Goal: Task Accomplishment & Management: Complete application form

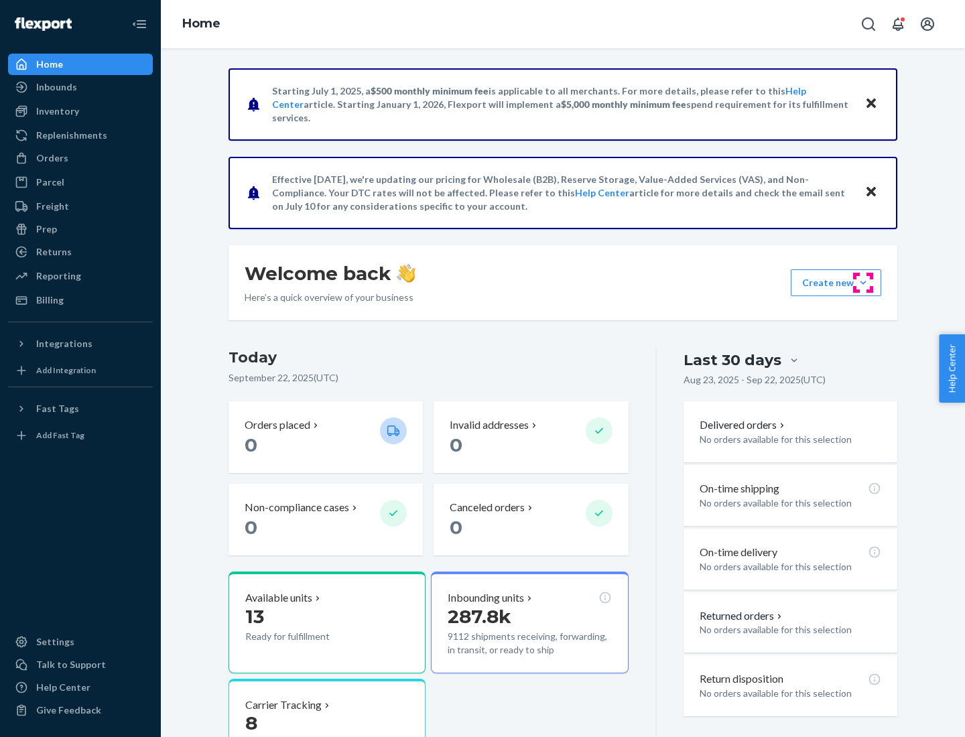
click at [863, 283] on button "Create new Create new inbound Create new order Create new product" at bounding box center [836, 282] width 90 height 27
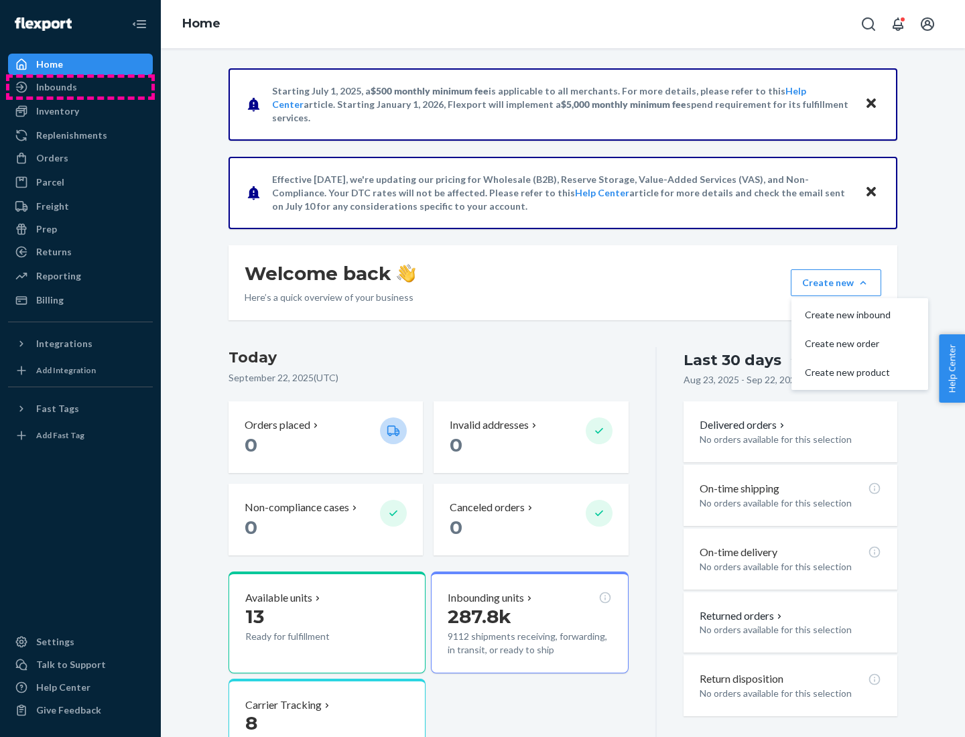
click at [80, 87] on div "Inbounds" at bounding box center [80, 87] width 142 height 19
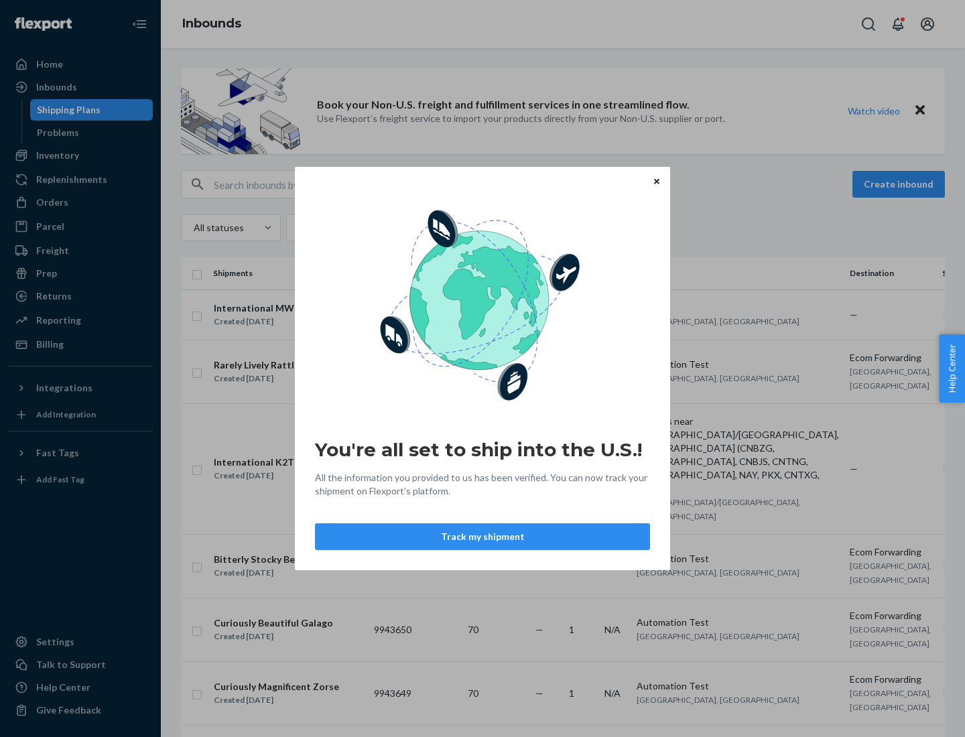
click at [80, 156] on div "You're all set to ship into the U.S.! All the information you provided to us ha…" at bounding box center [482, 368] width 965 height 737
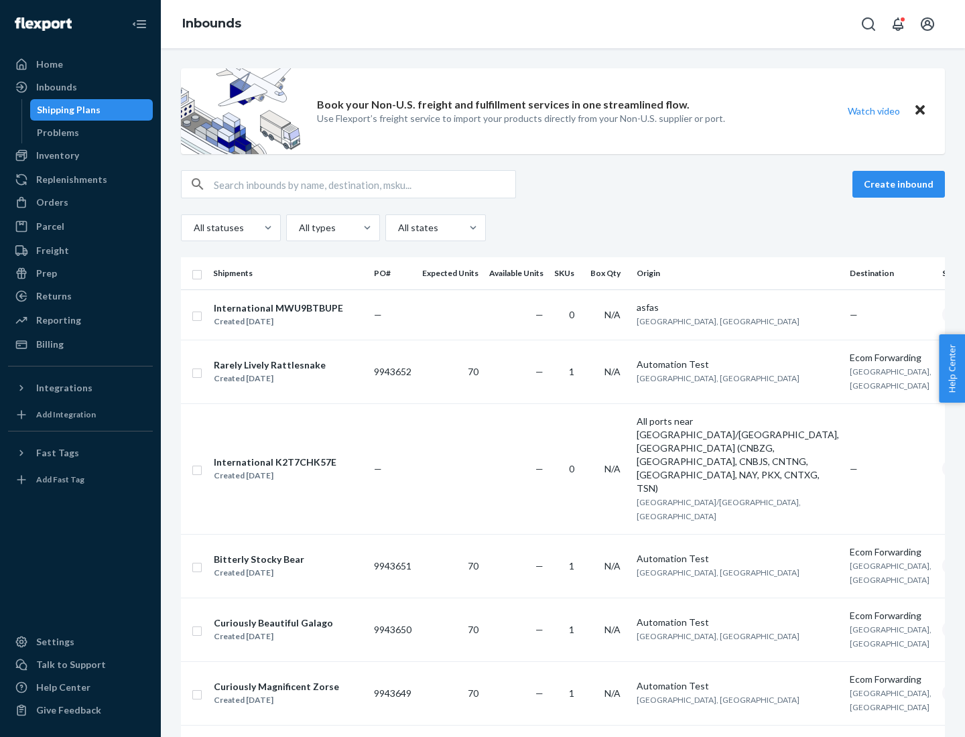
click at [563, 24] on div "Inbounds" at bounding box center [563, 24] width 804 height 48
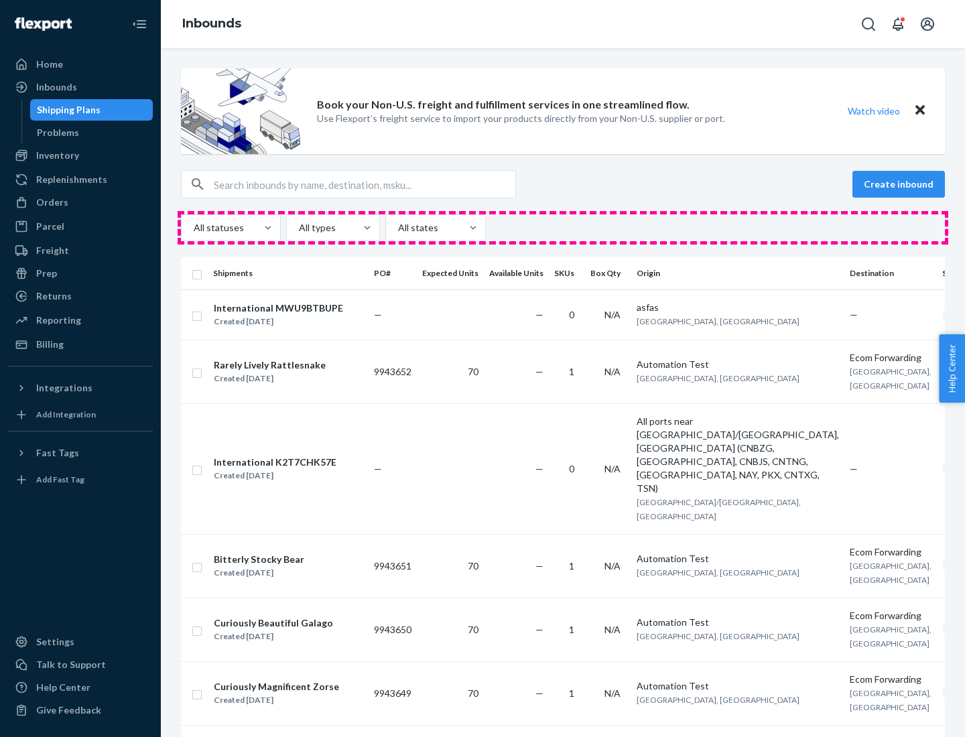
click at [563, 228] on div "All statuses All types All states" at bounding box center [563, 228] width 764 height 27
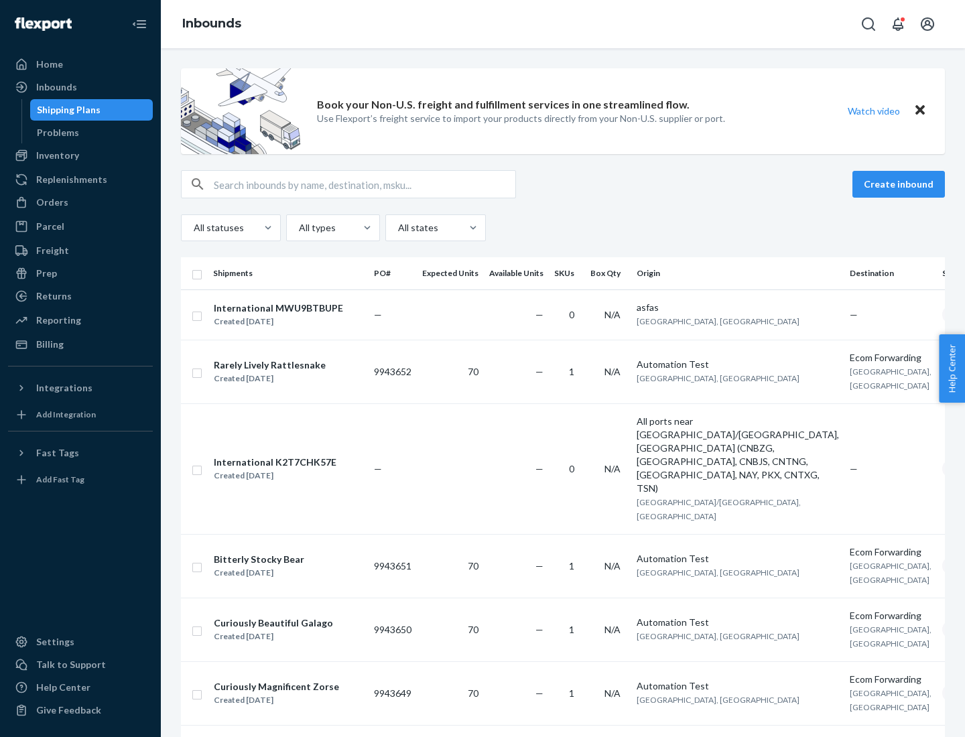
click at [66, 110] on div "Shipping Plans" at bounding box center [69, 109] width 64 height 13
click at [901, 184] on button "Create inbound" at bounding box center [899, 184] width 93 height 27
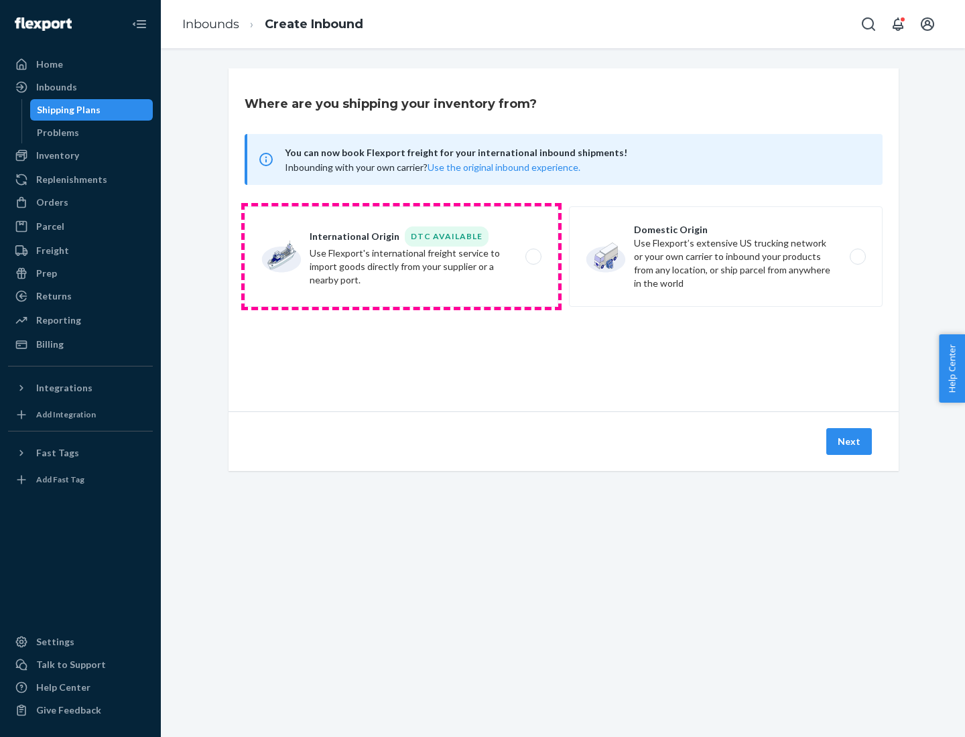
click at [402, 257] on label "International Origin DTC Available Use Flexport's international freight service…" at bounding box center [402, 256] width 314 height 101
click at [533, 257] on input "International Origin DTC Available Use Flexport's international freight service…" at bounding box center [537, 257] width 9 height 9
radio input "true"
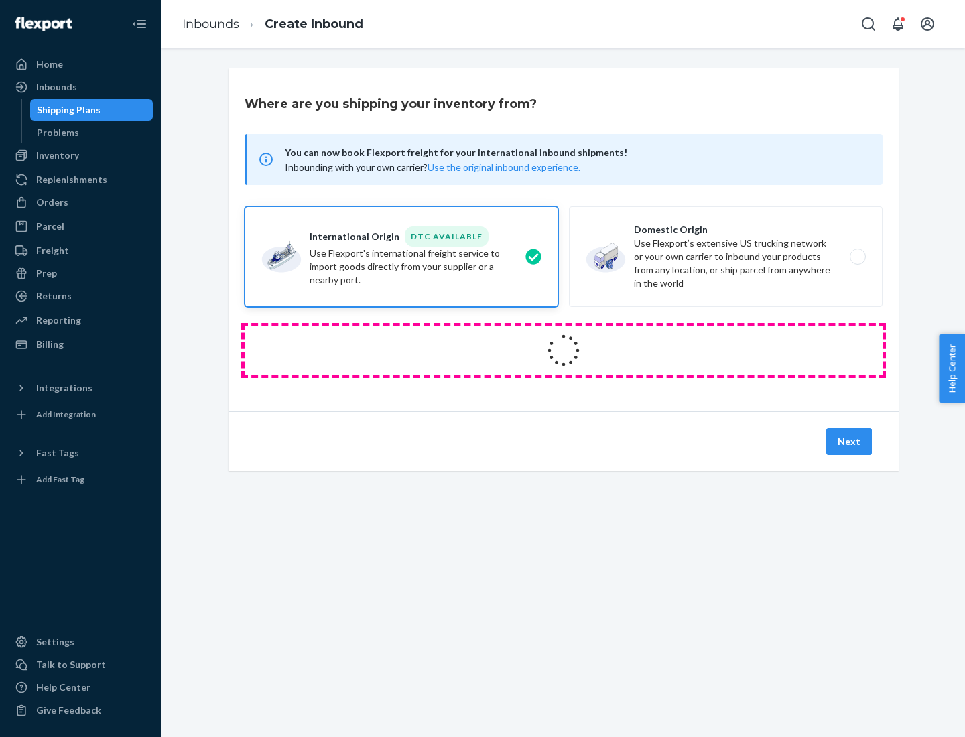
click at [564, 351] on icon at bounding box center [564, 351] width 38 height 38
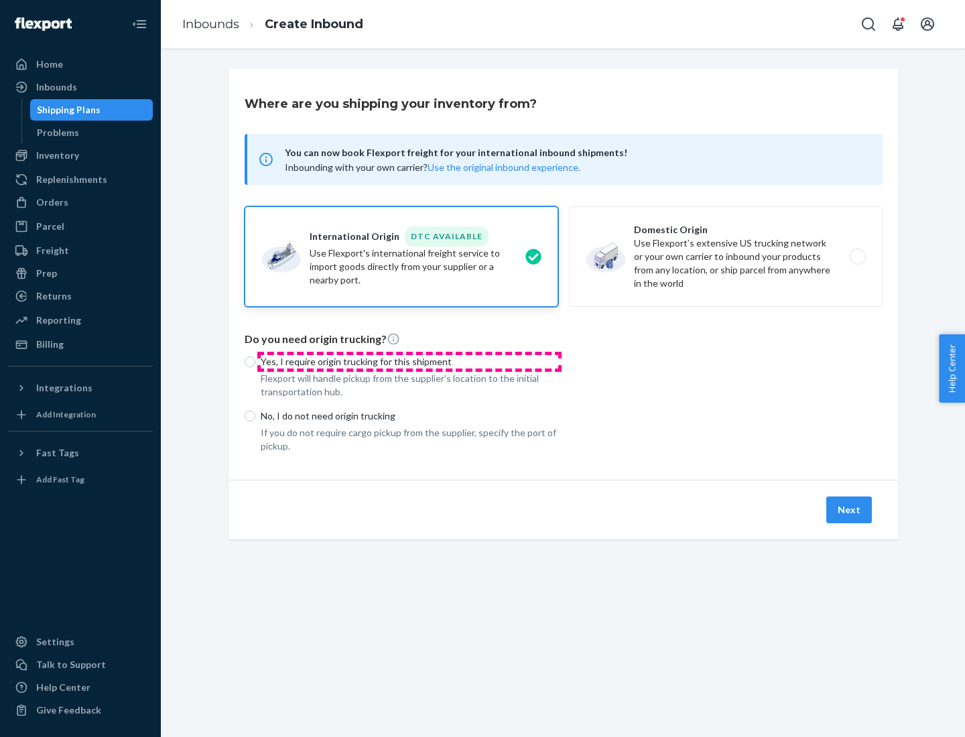
click at [410, 361] on p "Yes, I require origin trucking for this shipment" at bounding box center [410, 361] width 298 height 13
click at [255, 361] on input "Yes, I require origin trucking for this shipment" at bounding box center [250, 362] width 11 height 11
radio input "true"
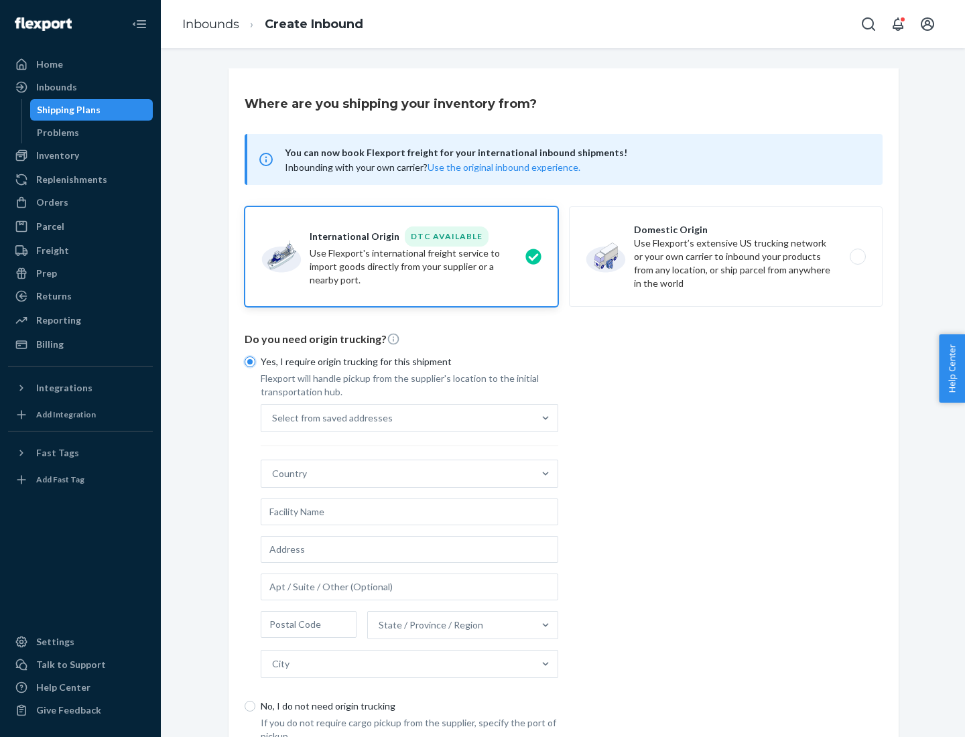
scroll to position [25, 0]
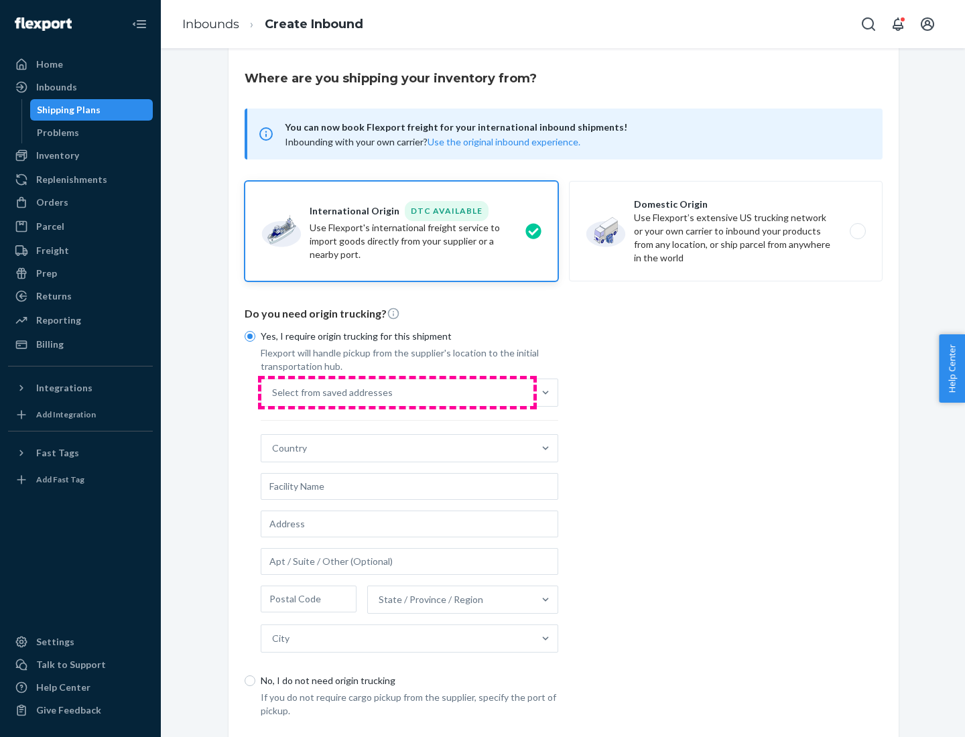
click at [398, 392] on div "Select from saved addresses" at bounding box center [397, 392] width 272 height 27
click at [274, 392] on input "Select from saved addresses" at bounding box center [272, 392] width 1 height 13
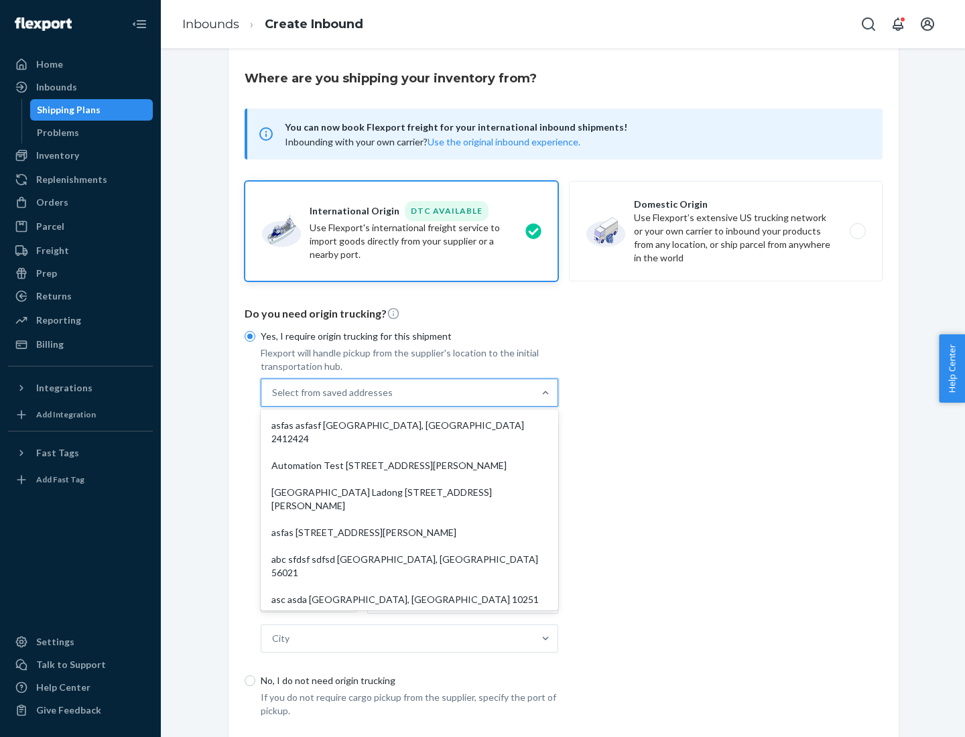
scroll to position [58, 0]
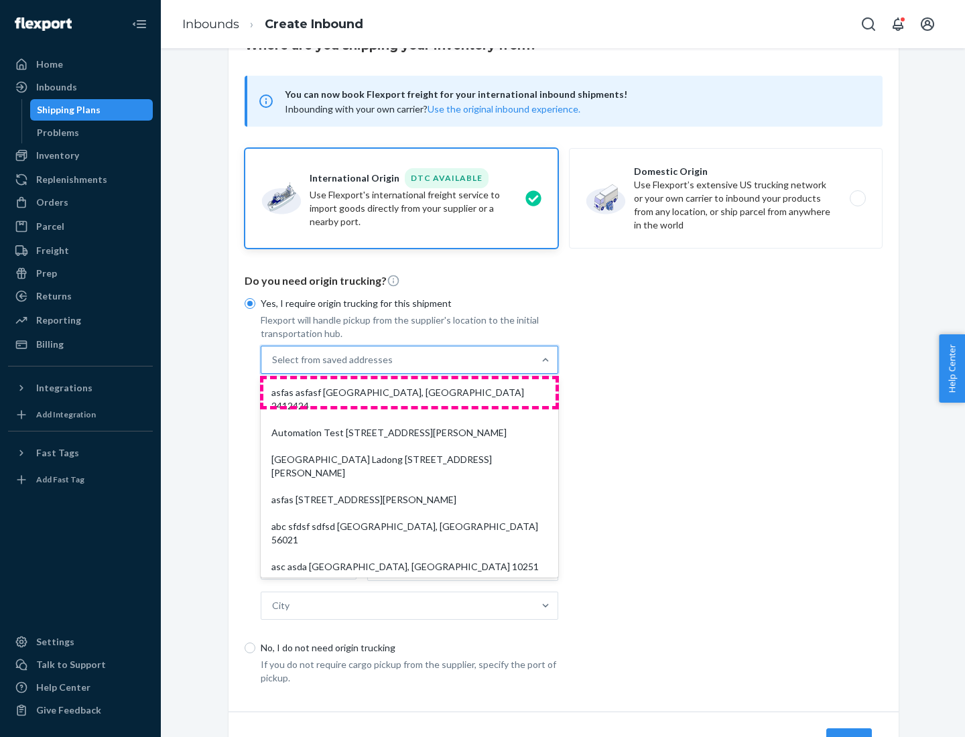
click at [410, 392] on div "asfas asfasf [GEOGRAPHIC_DATA], [GEOGRAPHIC_DATA] 2412424" at bounding box center [409, 399] width 292 height 40
click at [274, 367] on input "option asfas asfasf [GEOGRAPHIC_DATA], [GEOGRAPHIC_DATA] 2412424 focused, 1 of …" at bounding box center [272, 359] width 1 height 13
type input "asfas"
type input "asfasf"
type input "2412424"
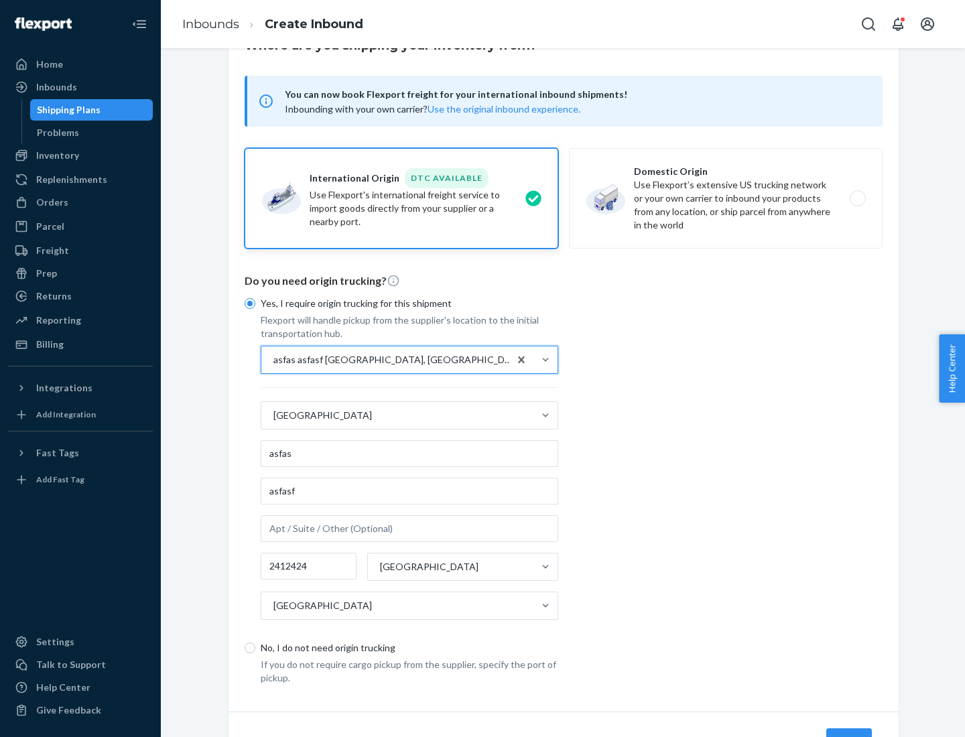
scroll to position [125, 0]
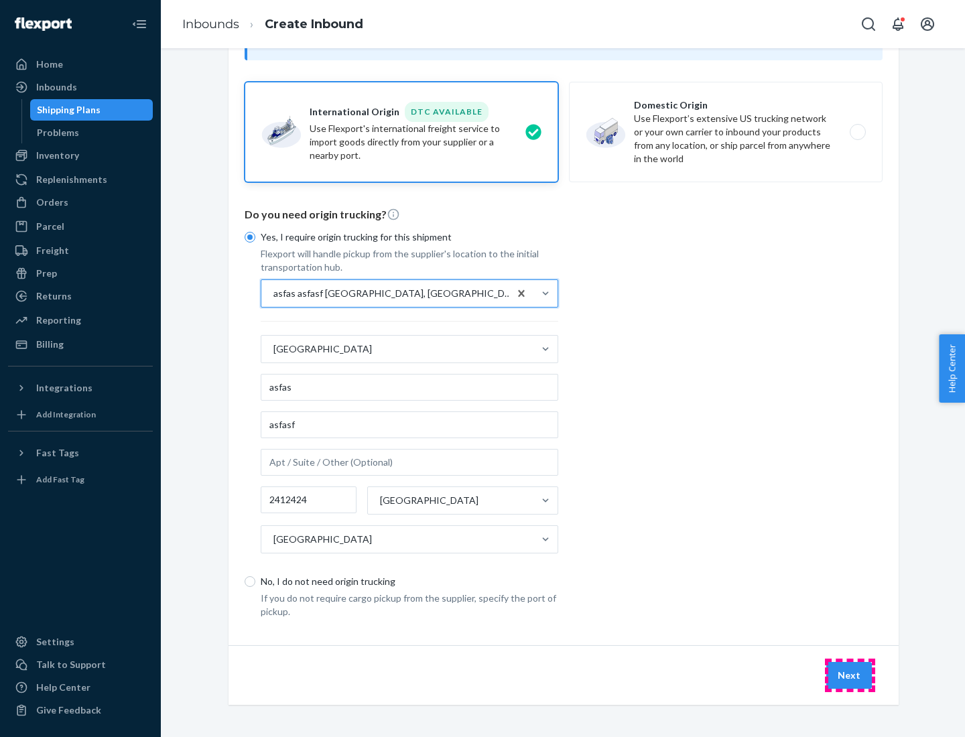
click at [850, 675] on button "Next" at bounding box center [850, 675] width 46 height 27
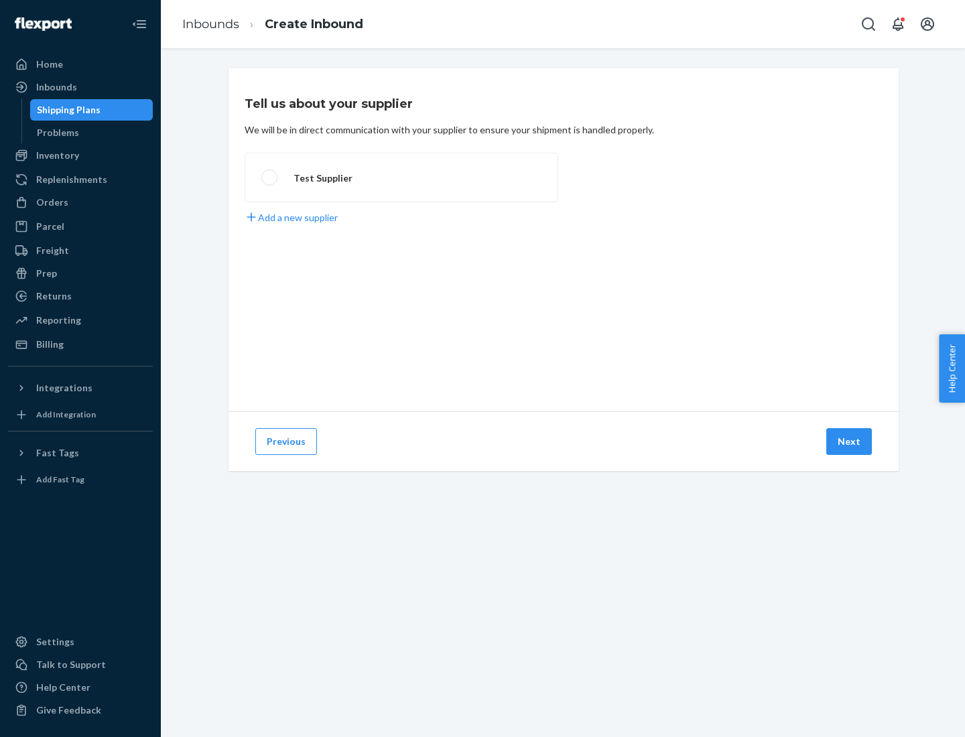
click at [402, 178] on label "Test Supplier" at bounding box center [402, 178] width 314 height 50
click at [270, 178] on input "Test Supplier" at bounding box center [265, 178] width 9 height 9
radio input "true"
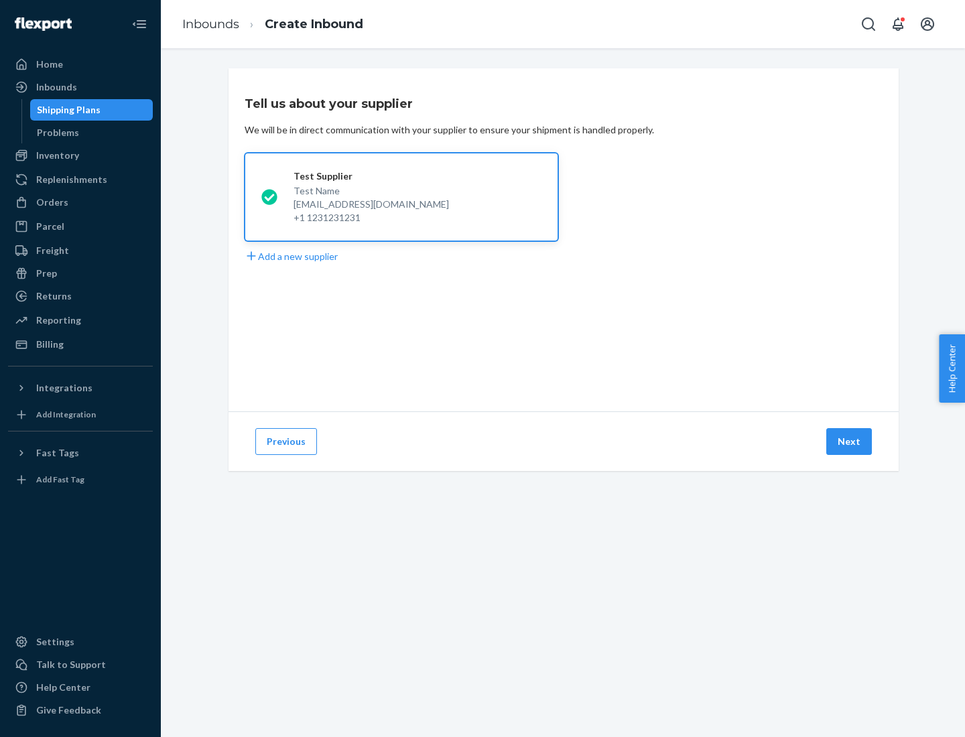
click at [850, 442] on button "Next" at bounding box center [850, 441] width 46 height 27
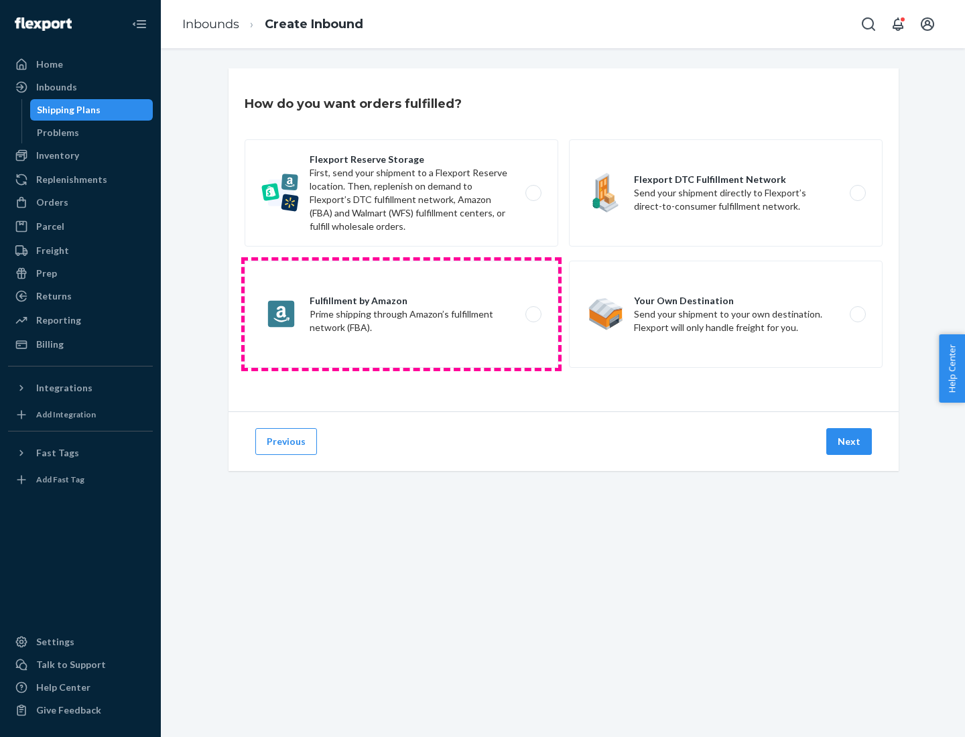
click at [402, 314] on label "Fulfillment by Amazon Prime shipping through Amazon’s fulfillment network (FBA)." at bounding box center [402, 314] width 314 height 107
click at [533, 314] on input "Fulfillment by Amazon Prime shipping through Amazon’s fulfillment network (FBA)." at bounding box center [537, 314] width 9 height 9
radio input "true"
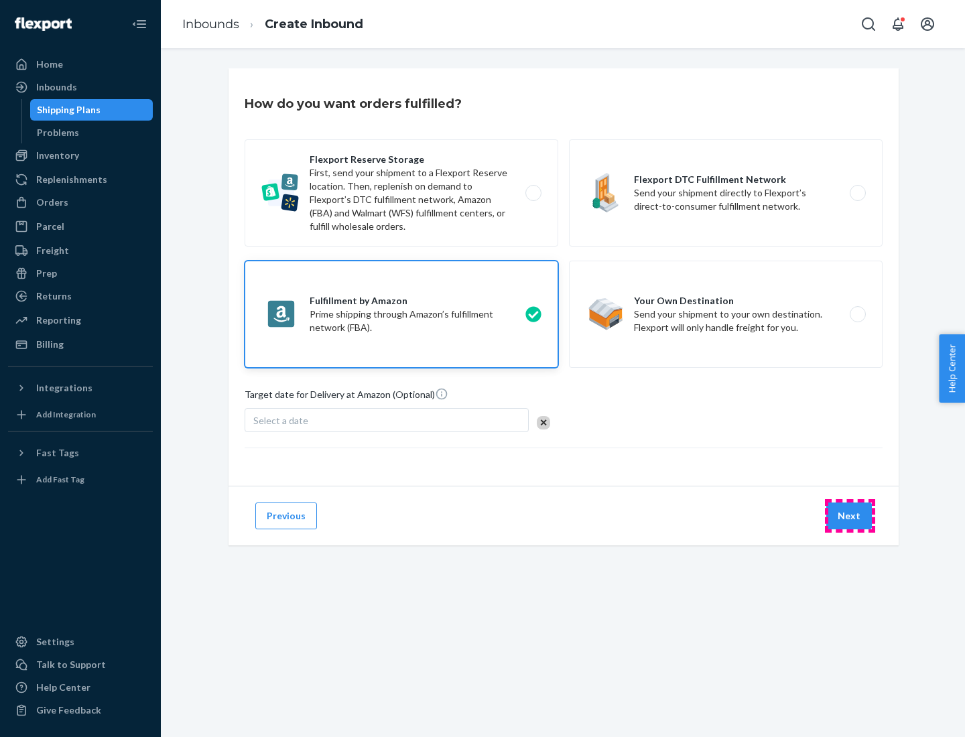
click at [850, 516] on button "Next" at bounding box center [850, 516] width 46 height 27
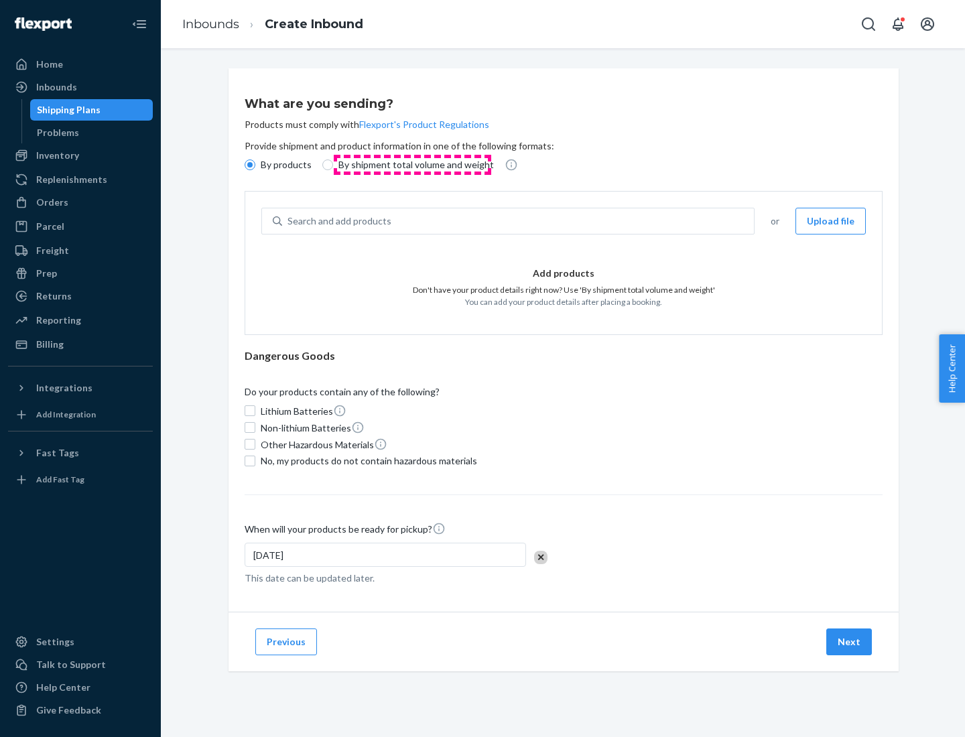
click at [412, 165] on p "By shipment total volume and weight" at bounding box center [417, 164] width 156 height 13
click at [333, 165] on input "By shipment total volume and weight" at bounding box center [327, 165] width 11 height 11
radio input "true"
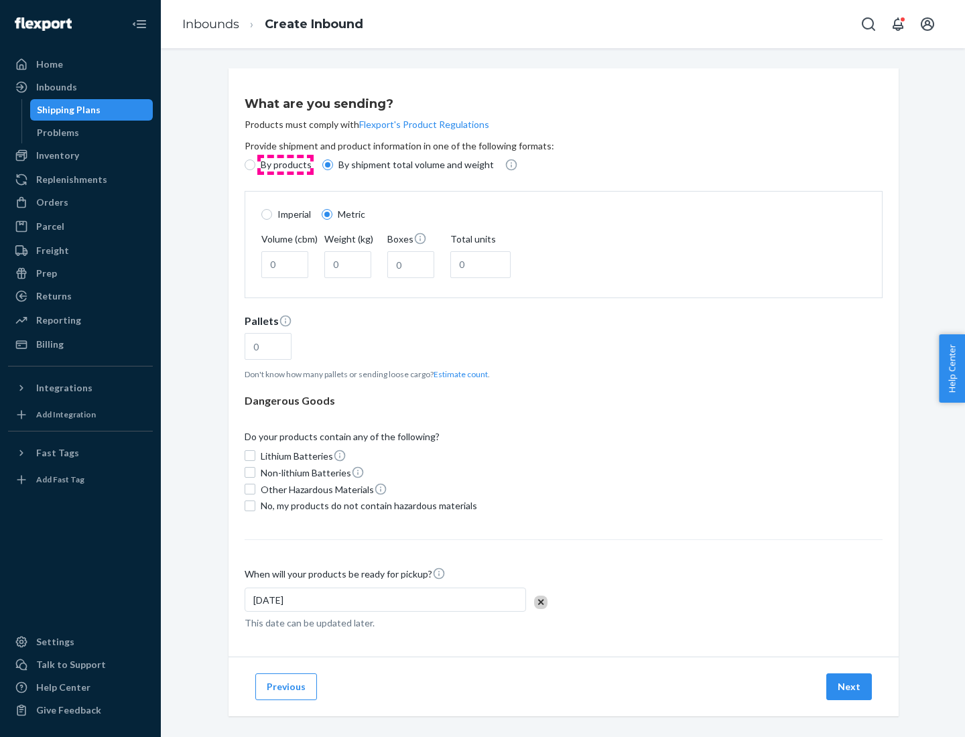
click at [285, 165] on p "By products" at bounding box center [286, 164] width 51 height 13
click at [255, 165] on input "By products" at bounding box center [250, 165] width 11 height 11
radio input "true"
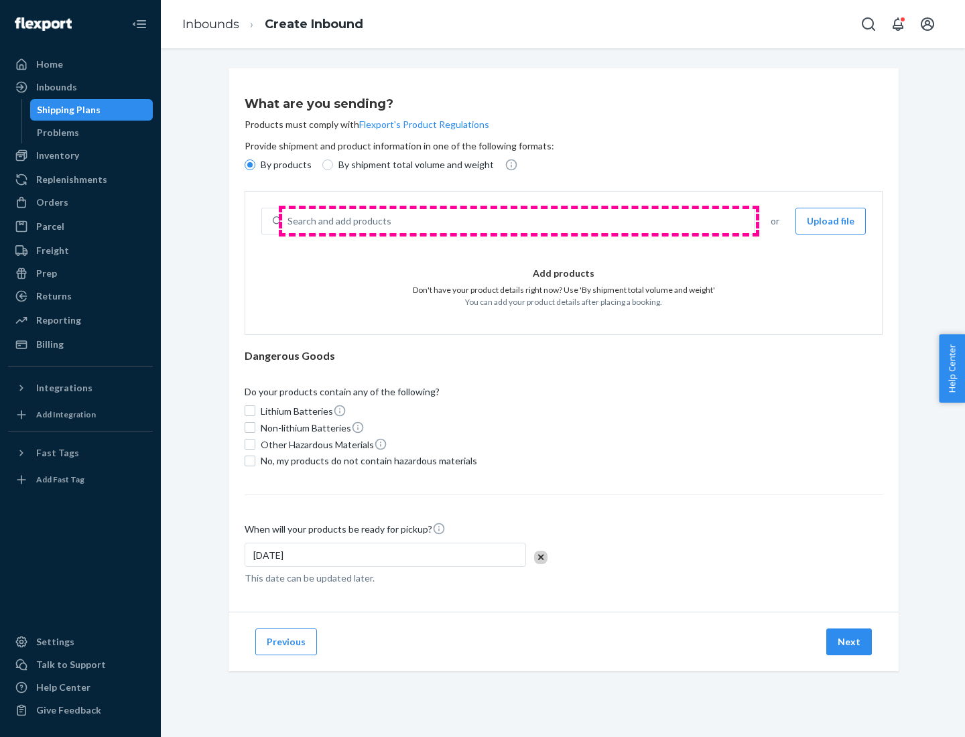
click at [519, 221] on div "Search and add products" at bounding box center [518, 221] width 472 height 24
click at [289, 221] on input "Search and add products" at bounding box center [288, 221] width 1 height 13
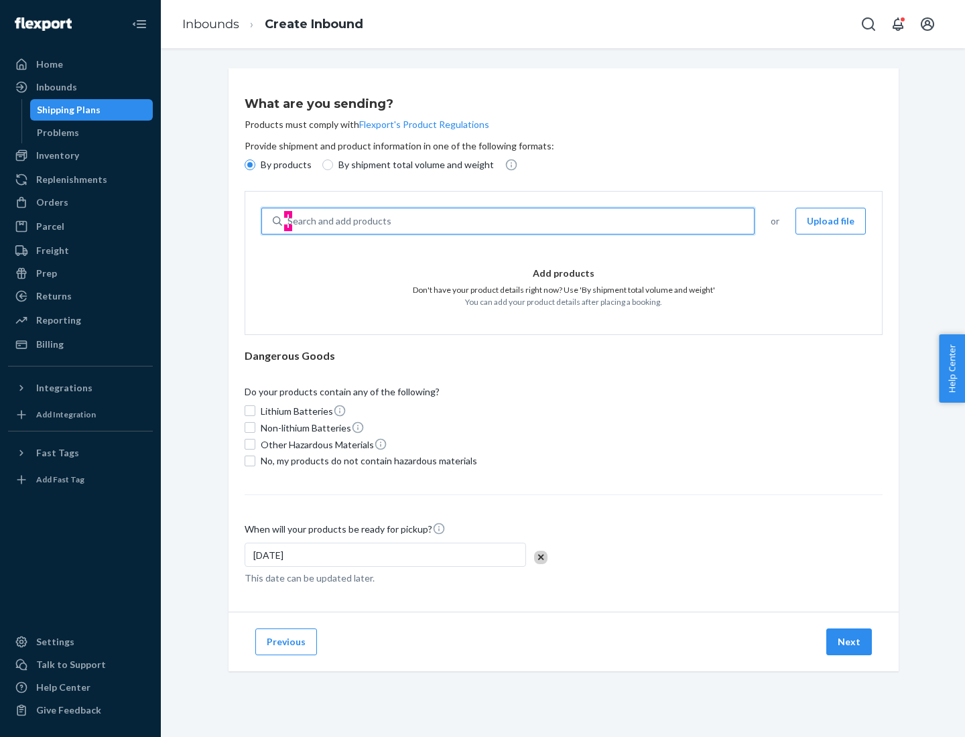
type input "test"
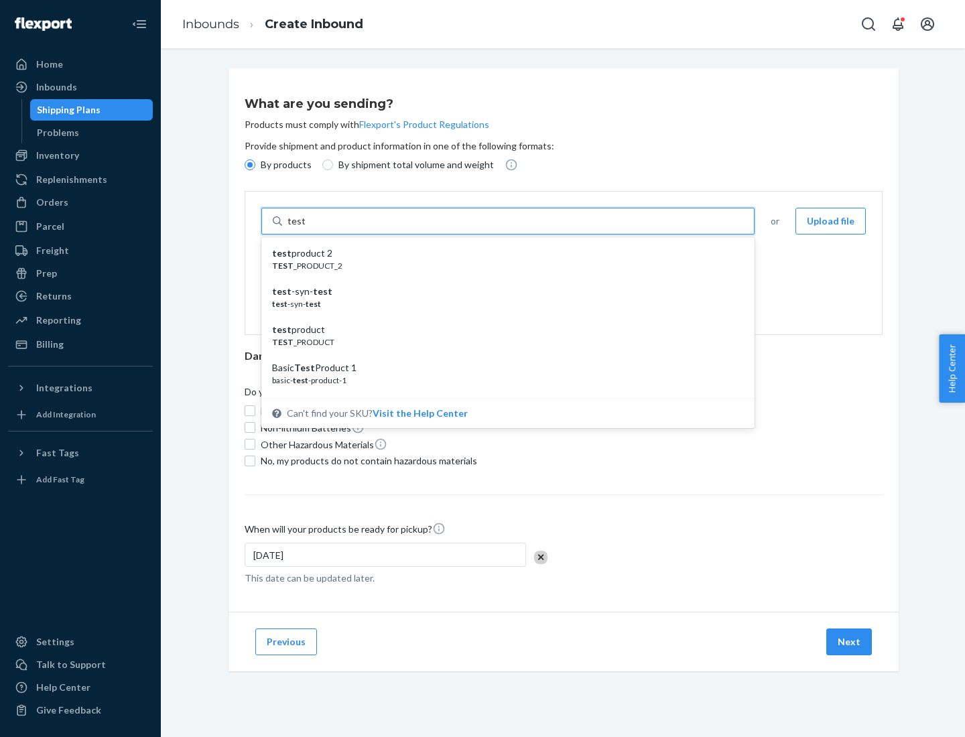
click at [503, 253] on div "test product 2" at bounding box center [502, 253] width 461 height 13
click at [305, 228] on input "test" at bounding box center [296, 221] width 17 height 13
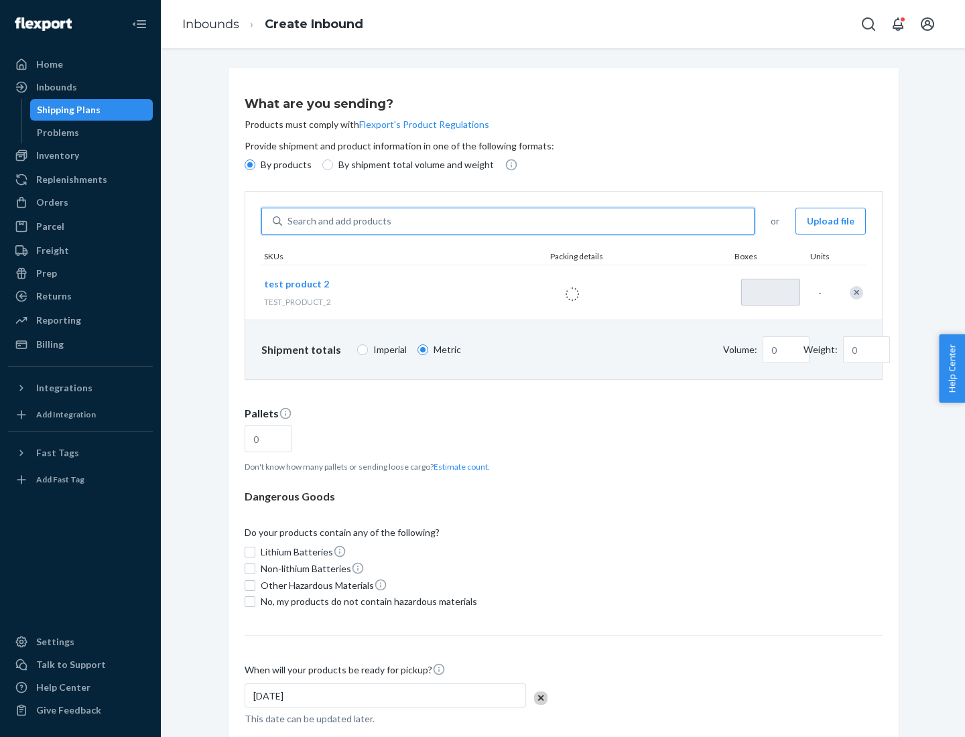
type input "1"
type input "0.02"
type input "22.23"
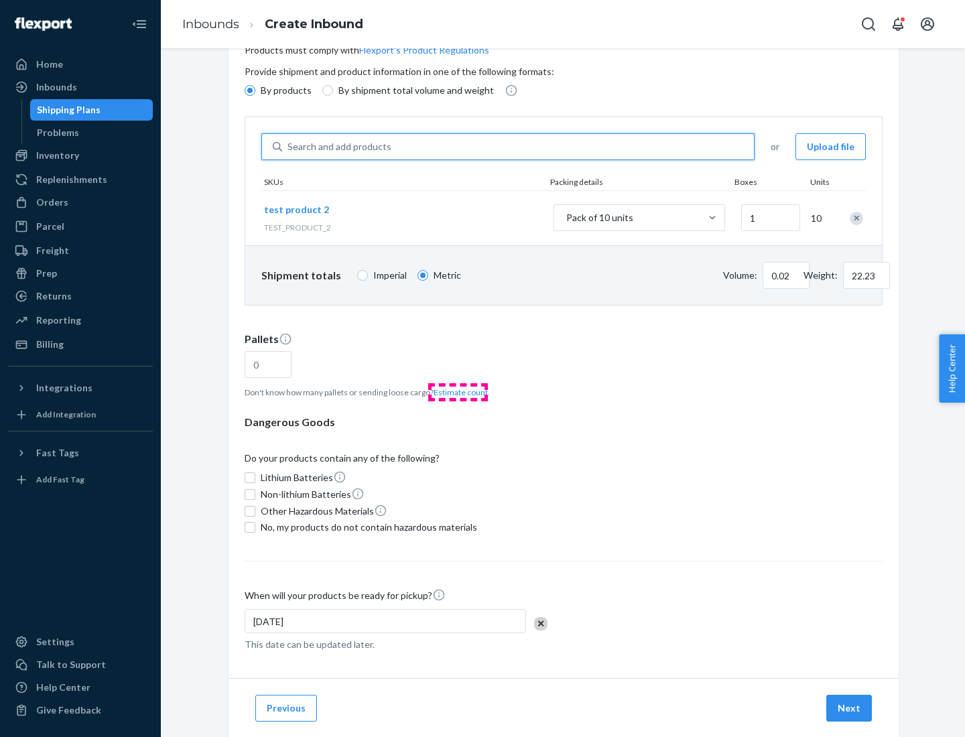
click at [458, 392] on button "Estimate count" at bounding box center [461, 392] width 54 height 11
type input "1"
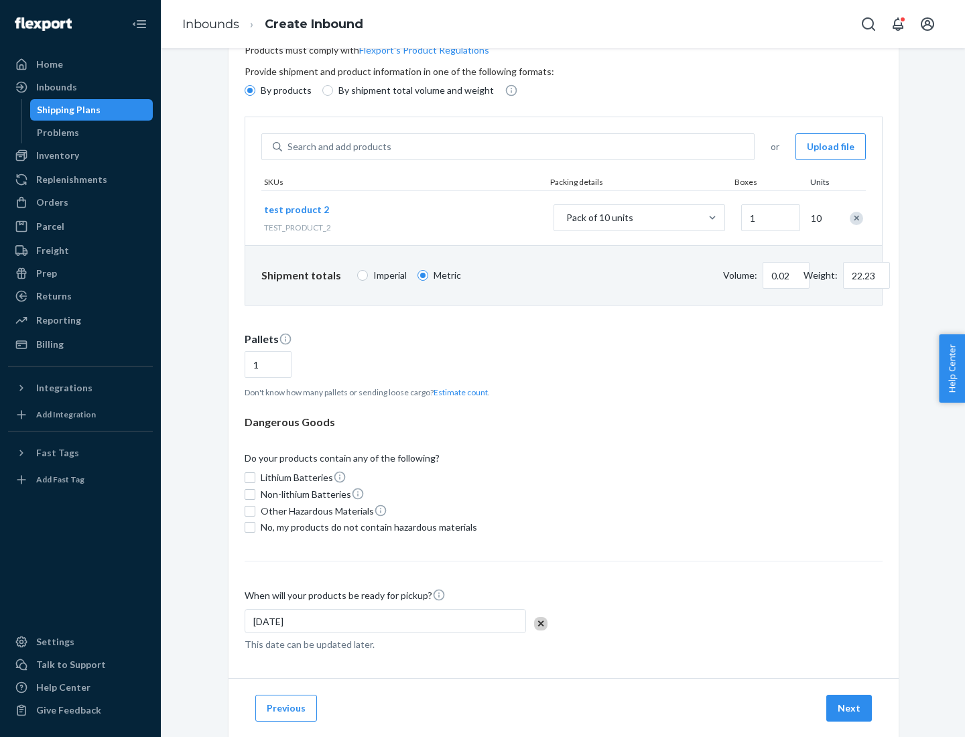
scroll to position [107, 0]
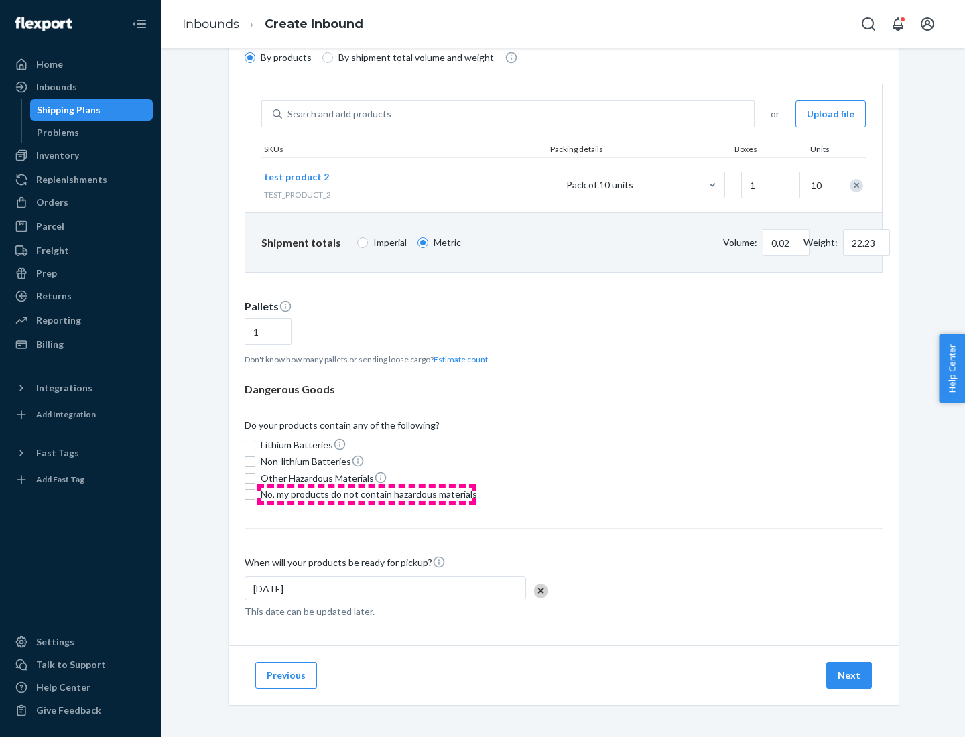
click at [367, 495] on span "No, my products do not contain hazardous materials" at bounding box center [369, 494] width 217 height 13
click at [255, 495] on input "No, my products do not contain hazardous materials" at bounding box center [250, 494] width 11 height 11
checkbox input "true"
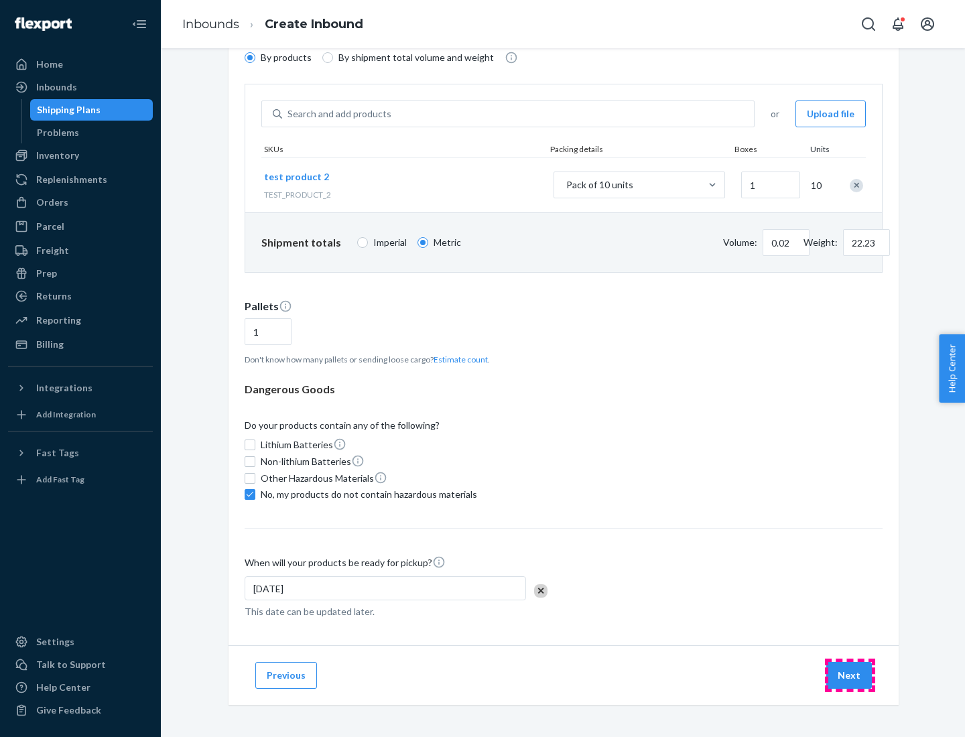
click at [850, 676] on button "Next" at bounding box center [850, 675] width 46 height 27
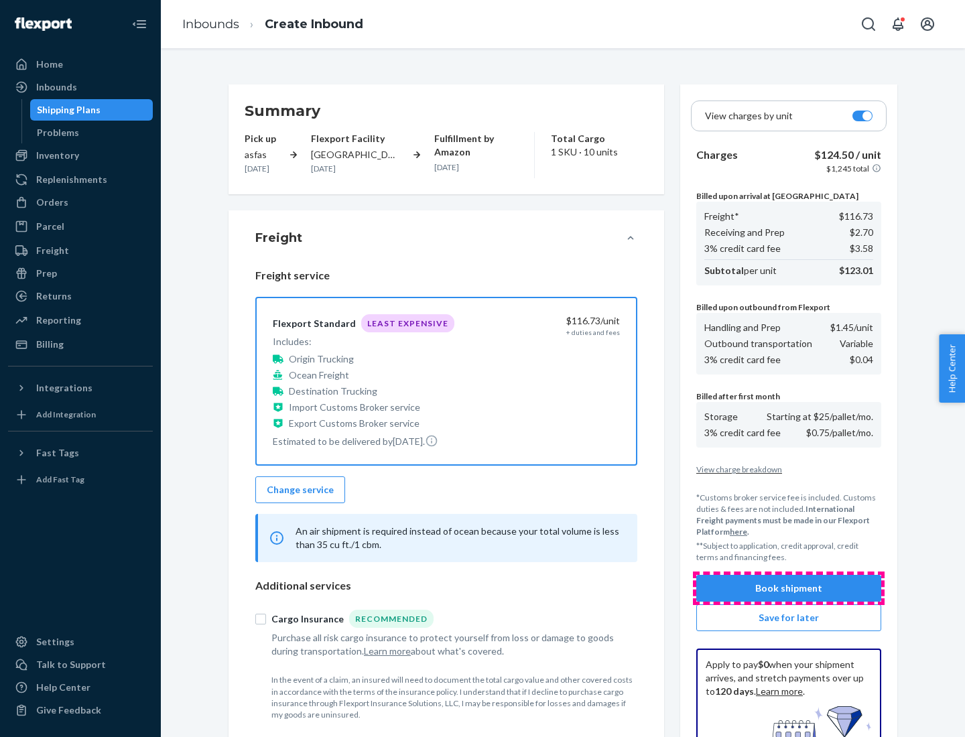
click at [789, 589] on button "Book shipment" at bounding box center [788, 588] width 185 height 27
